Goal: Transaction & Acquisition: Purchase product/service

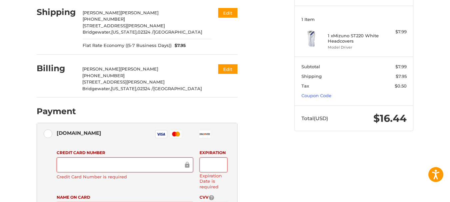
scroll to position [89, 0]
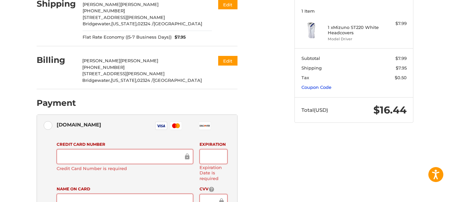
click at [315, 89] on link "Coupon Code" at bounding box center [317, 87] width 30 height 5
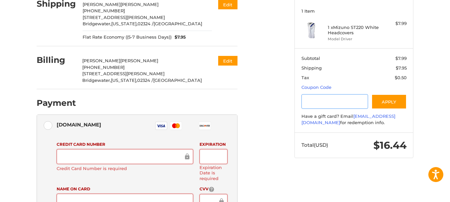
click at [321, 105] on input "Gift Certificate or Coupon Code" at bounding box center [335, 101] width 67 height 15
click at [401, 103] on button "Apply" at bounding box center [389, 101] width 35 height 15
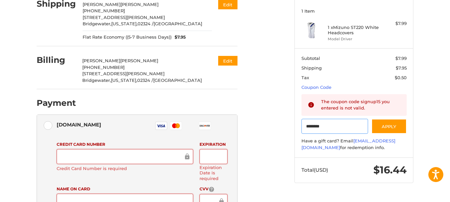
drag, startPoint x: 346, startPoint y: 126, endPoint x: 297, endPoint y: 127, distance: 48.7
click at [297, 127] on section "Subtotal $7.99 Shipping $7.95 Tax $0.50 Coupon Code Gift Certificate or Coupon …" at bounding box center [354, 102] width 118 height 109
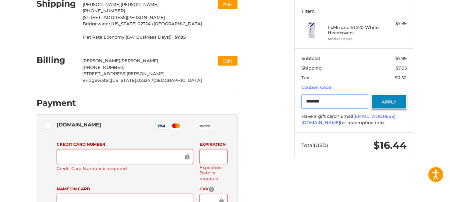
type input "********"
click at [397, 101] on button "Apply" at bounding box center [389, 101] width 35 height 15
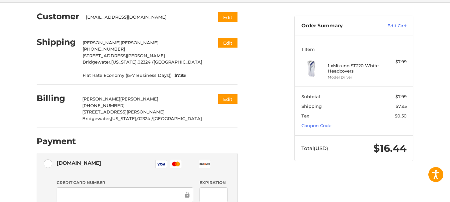
scroll to position [49, 0]
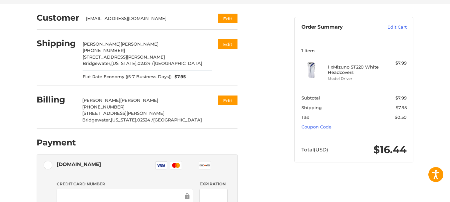
click at [318, 124] on section "Subtotal $7.99 Shipping $7.95 Tax $0.50 Coupon Code" at bounding box center [354, 112] width 118 height 49
click at [316, 129] on link "Coupon Code" at bounding box center [317, 126] width 30 height 5
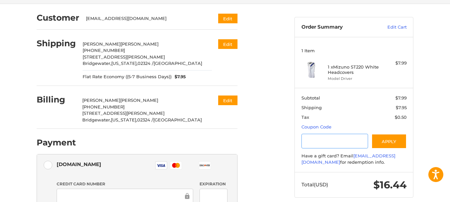
click at [315, 141] on input "Gift Certificate or Coupon Code" at bounding box center [335, 141] width 67 height 15
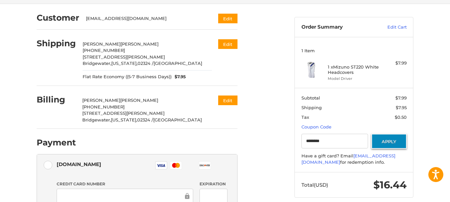
click at [389, 139] on button "Apply" at bounding box center [389, 141] width 35 height 15
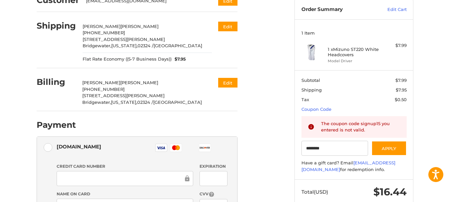
scroll to position [89, 0]
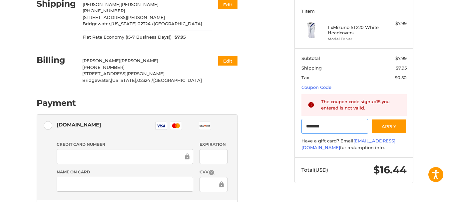
drag, startPoint x: 334, startPoint y: 125, endPoint x: 295, endPoint y: 126, distance: 39.4
click at [295, 126] on section "Subtotal $7.99 Shipping $7.95 Tax $0.50 Coupon Code Gift Certificate or Coupon …" at bounding box center [354, 102] width 118 height 109
paste input "Gift Certificate or Coupon Code"
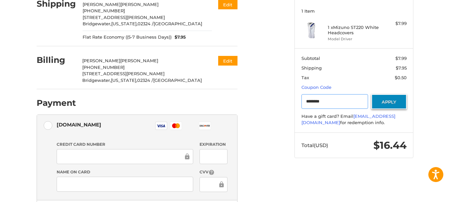
type input "********"
click at [390, 102] on button "Apply" at bounding box center [389, 101] width 35 height 15
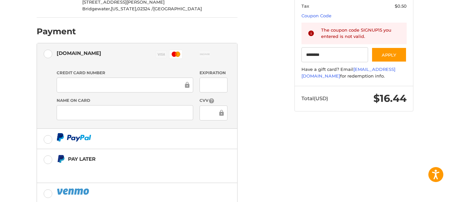
scroll to position [204, 0]
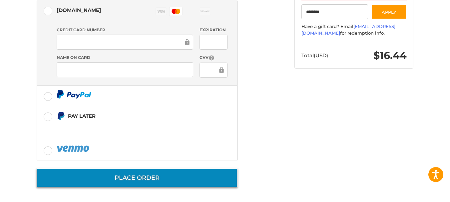
click at [151, 176] on button "Place Order" at bounding box center [137, 178] width 201 height 19
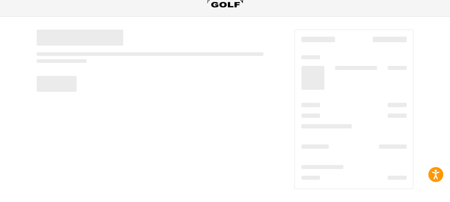
scroll to position [37, 0]
